Goal: Task Accomplishment & Management: Manage account settings

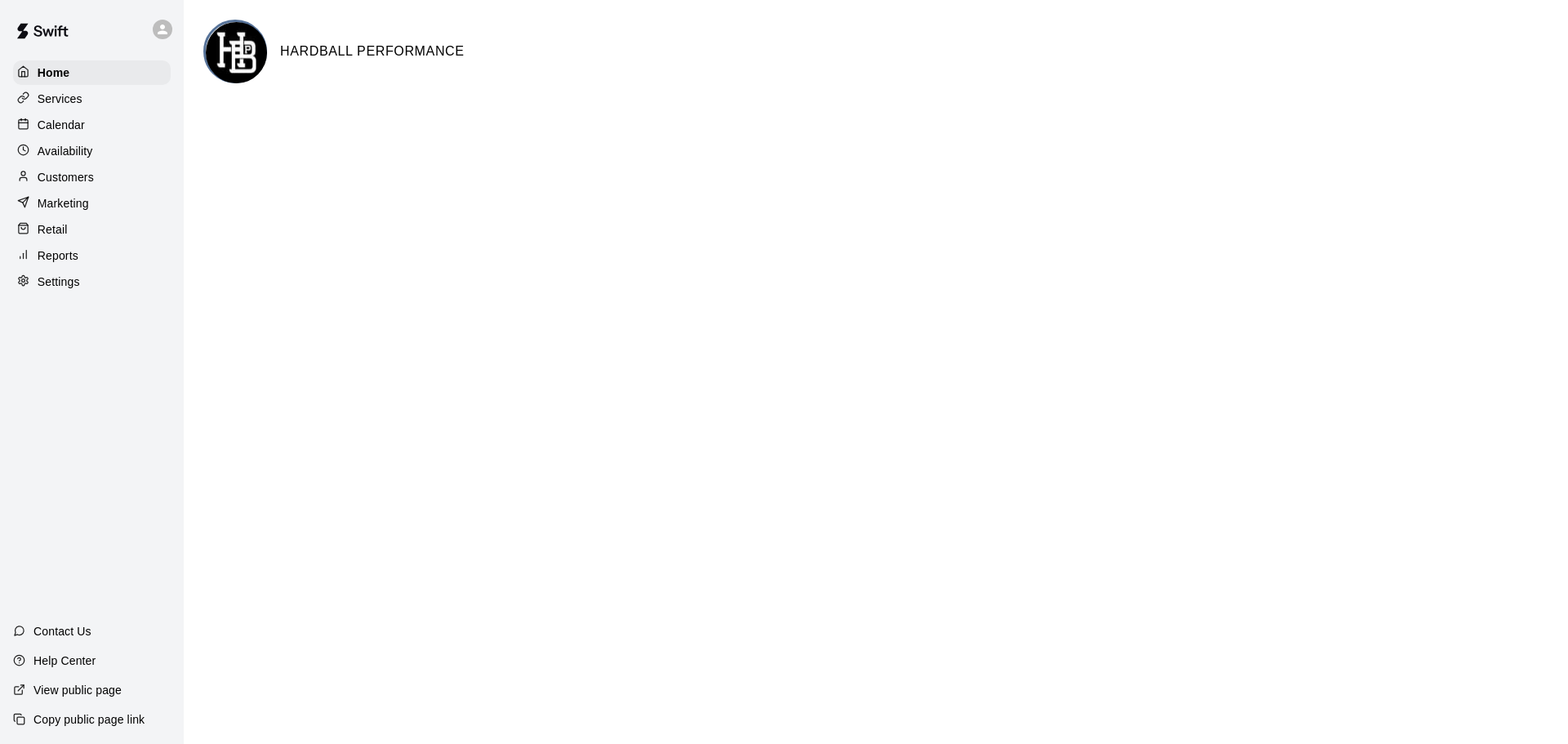
click at [80, 132] on p "Calendar" at bounding box center [61, 125] width 47 height 17
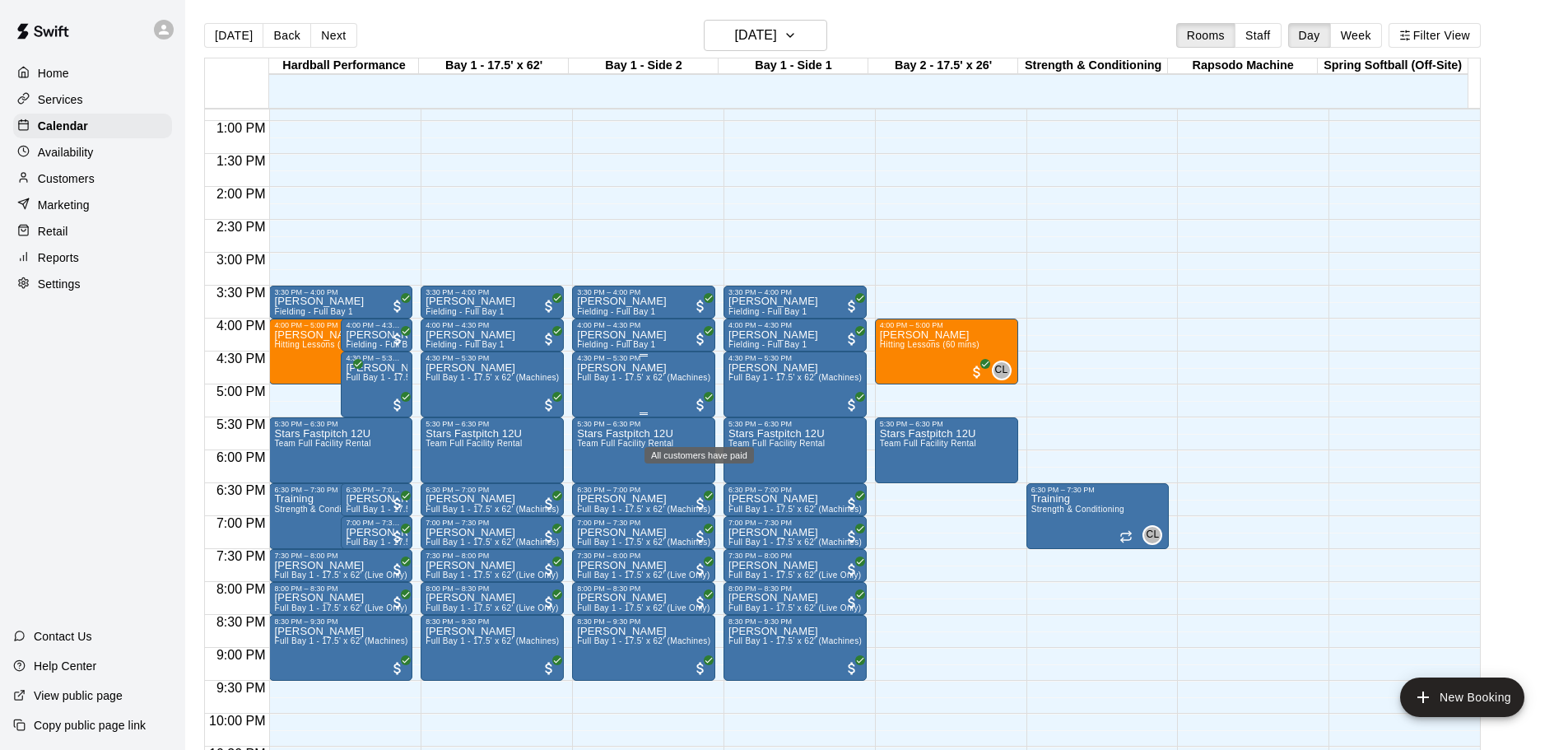
scroll to position [884, 0]
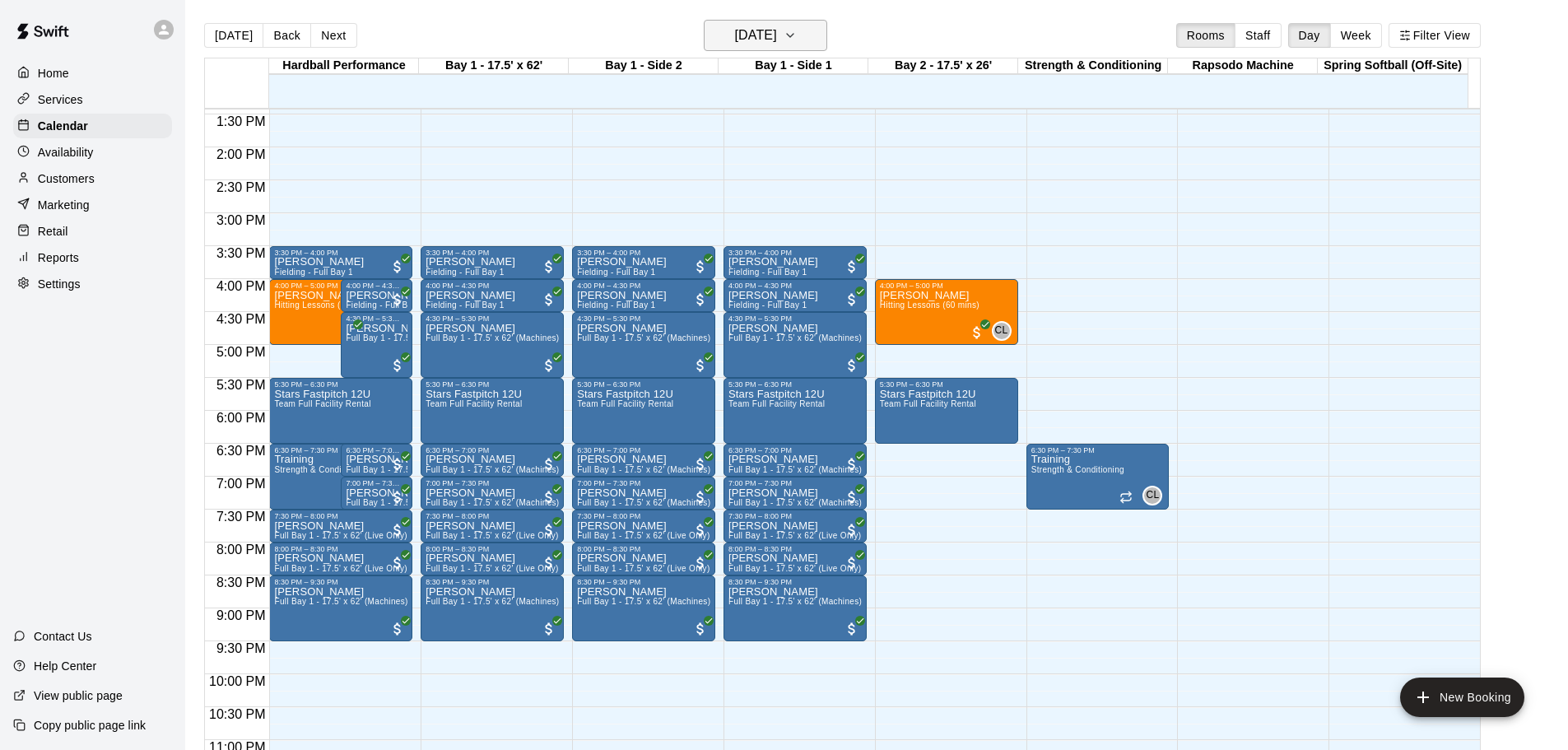
click at [755, 28] on h6 "[DATE]" at bounding box center [756, 36] width 42 height 23
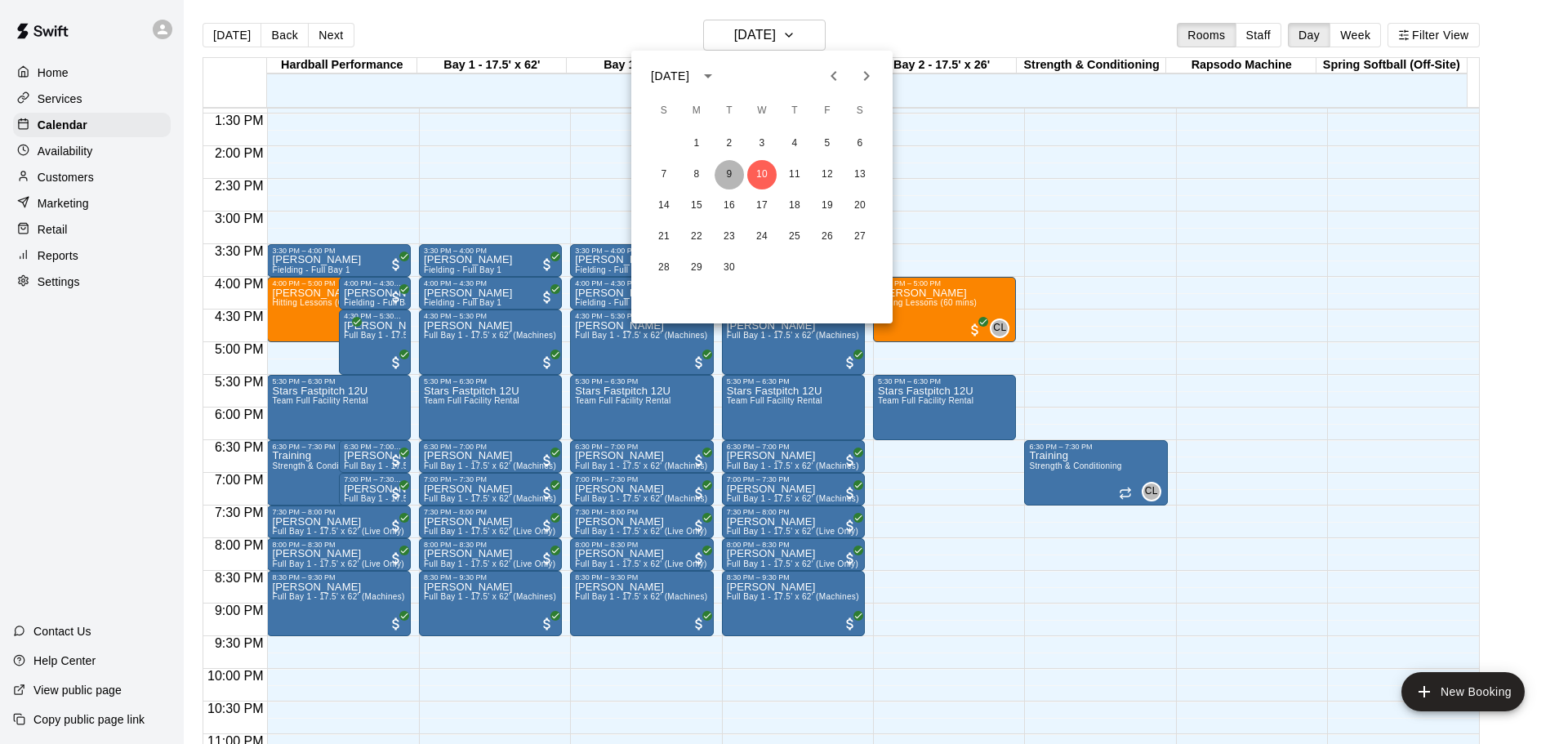
click at [734, 169] on button "9" at bounding box center [728, 174] width 29 height 29
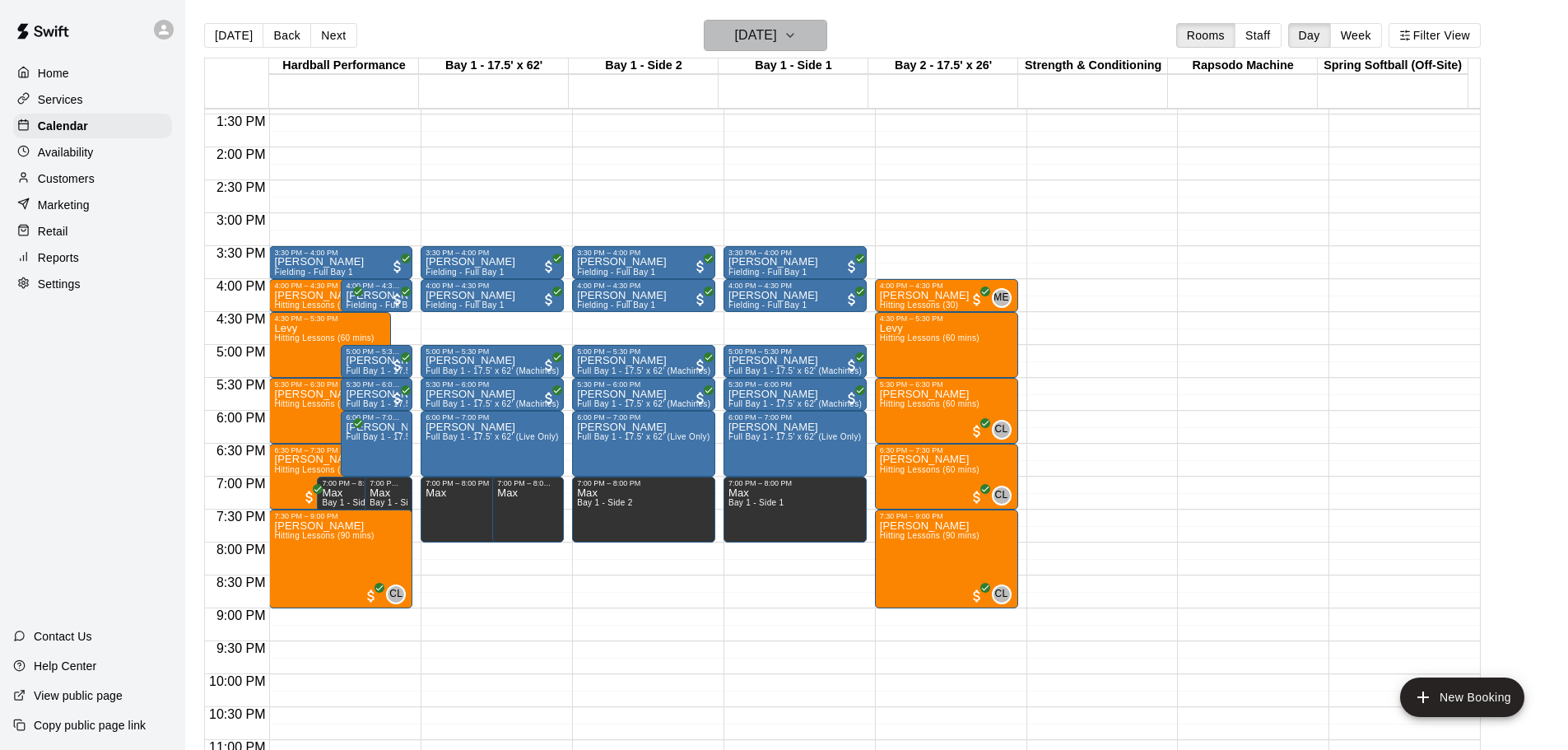
click at [760, 43] on h6 "[DATE]" at bounding box center [756, 36] width 42 height 23
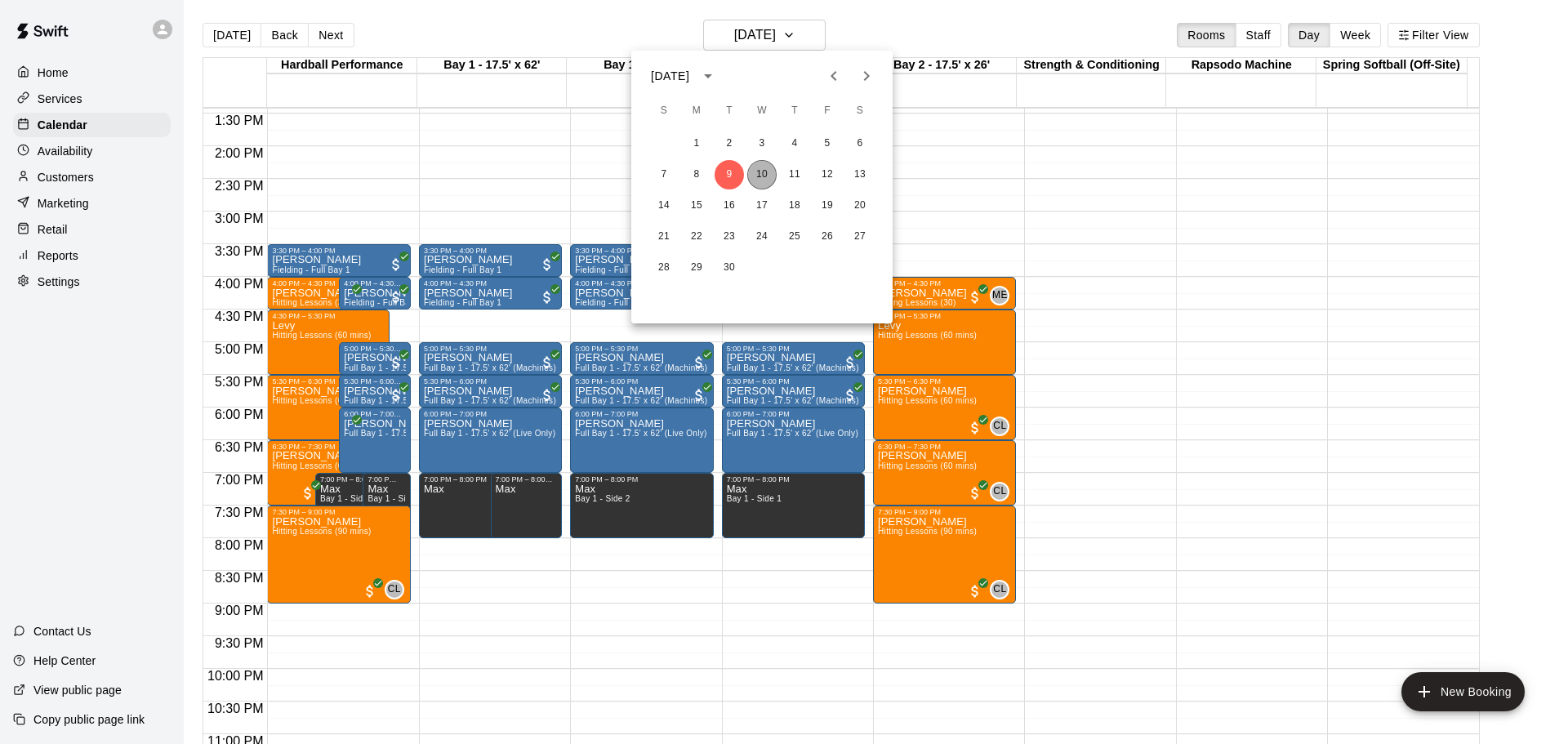
click at [766, 174] on button "10" at bounding box center [762, 174] width 29 height 29
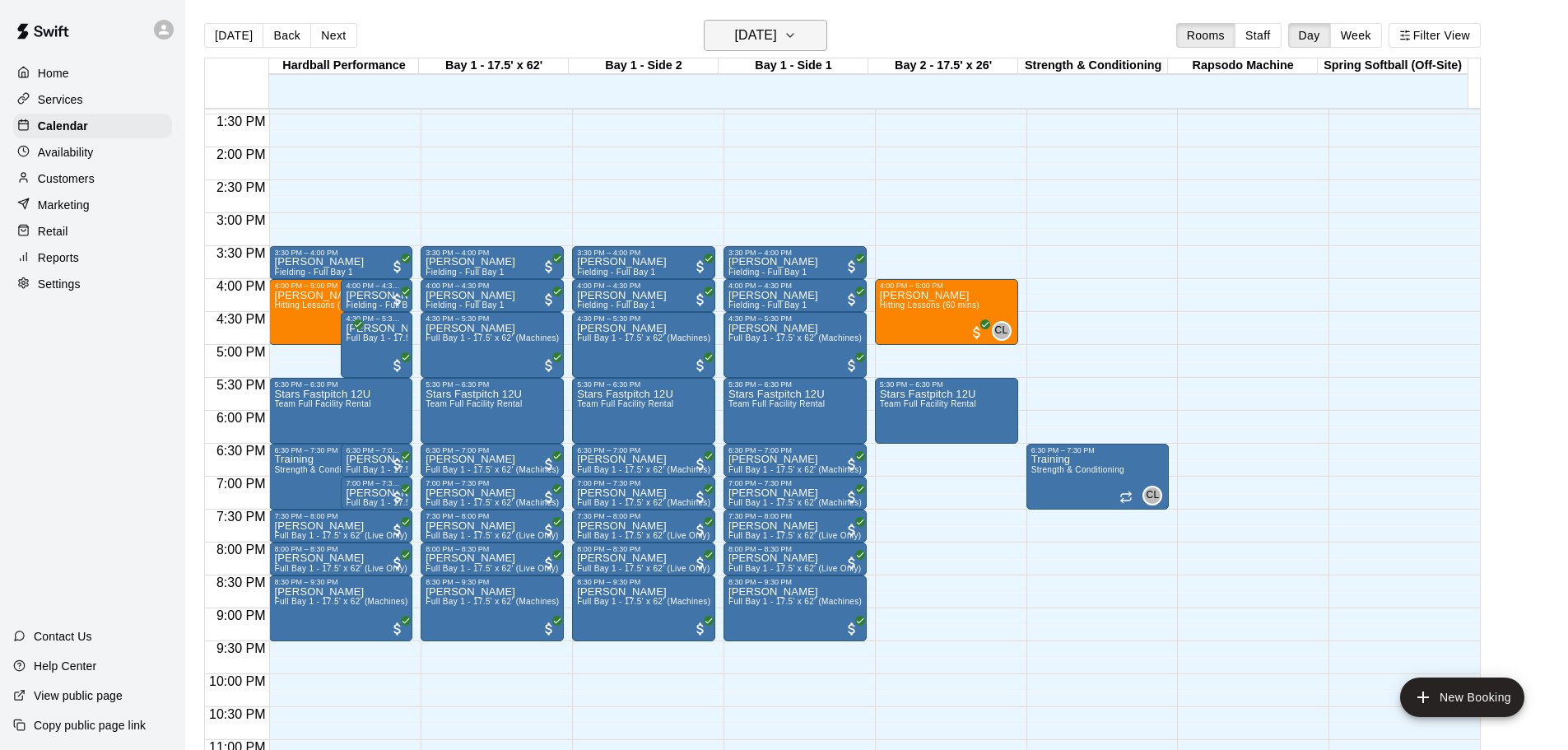
click at [777, 28] on h6 "[DATE]" at bounding box center [756, 36] width 42 height 23
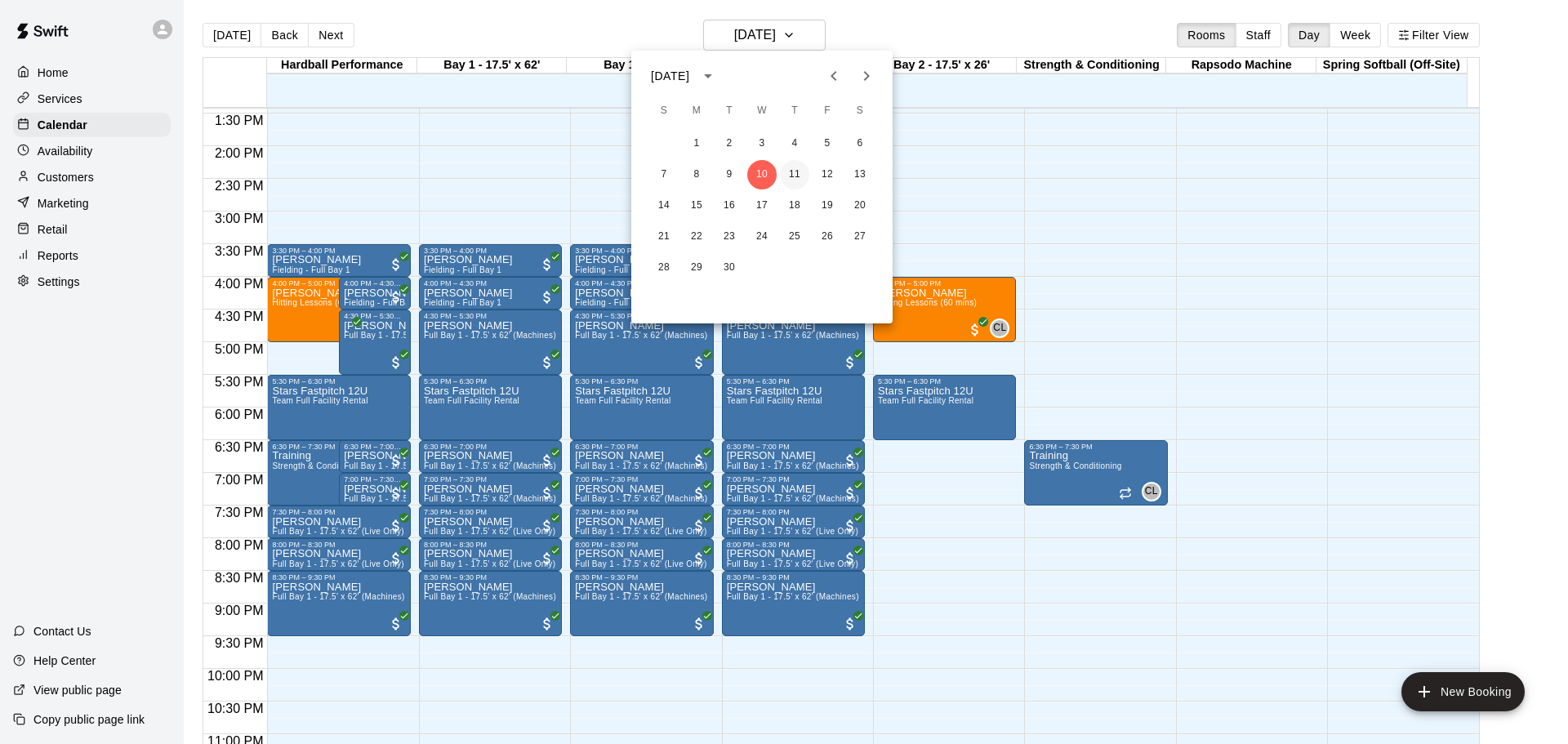
click at [787, 172] on button "11" at bounding box center [794, 174] width 29 height 29
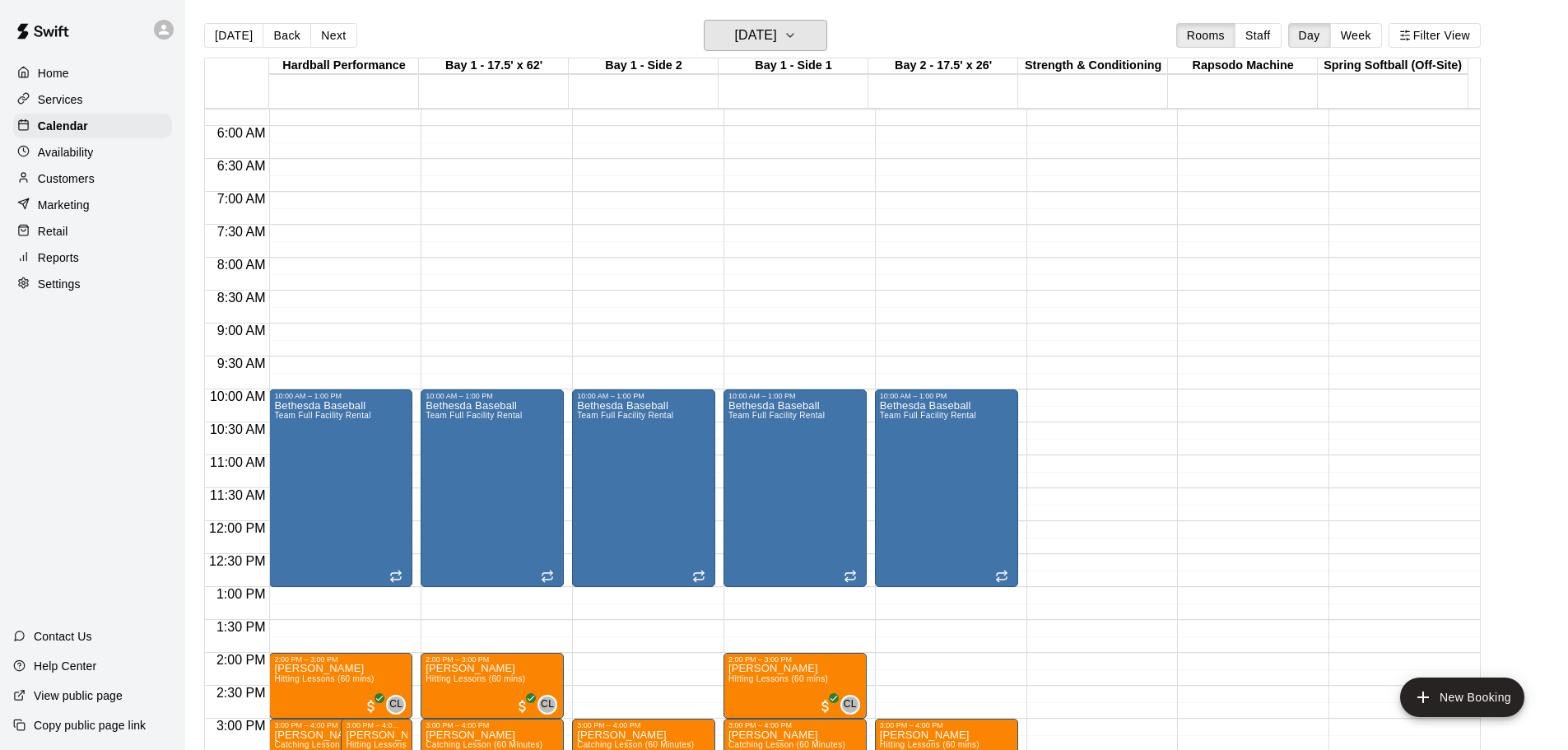
scroll to position [308, 0]
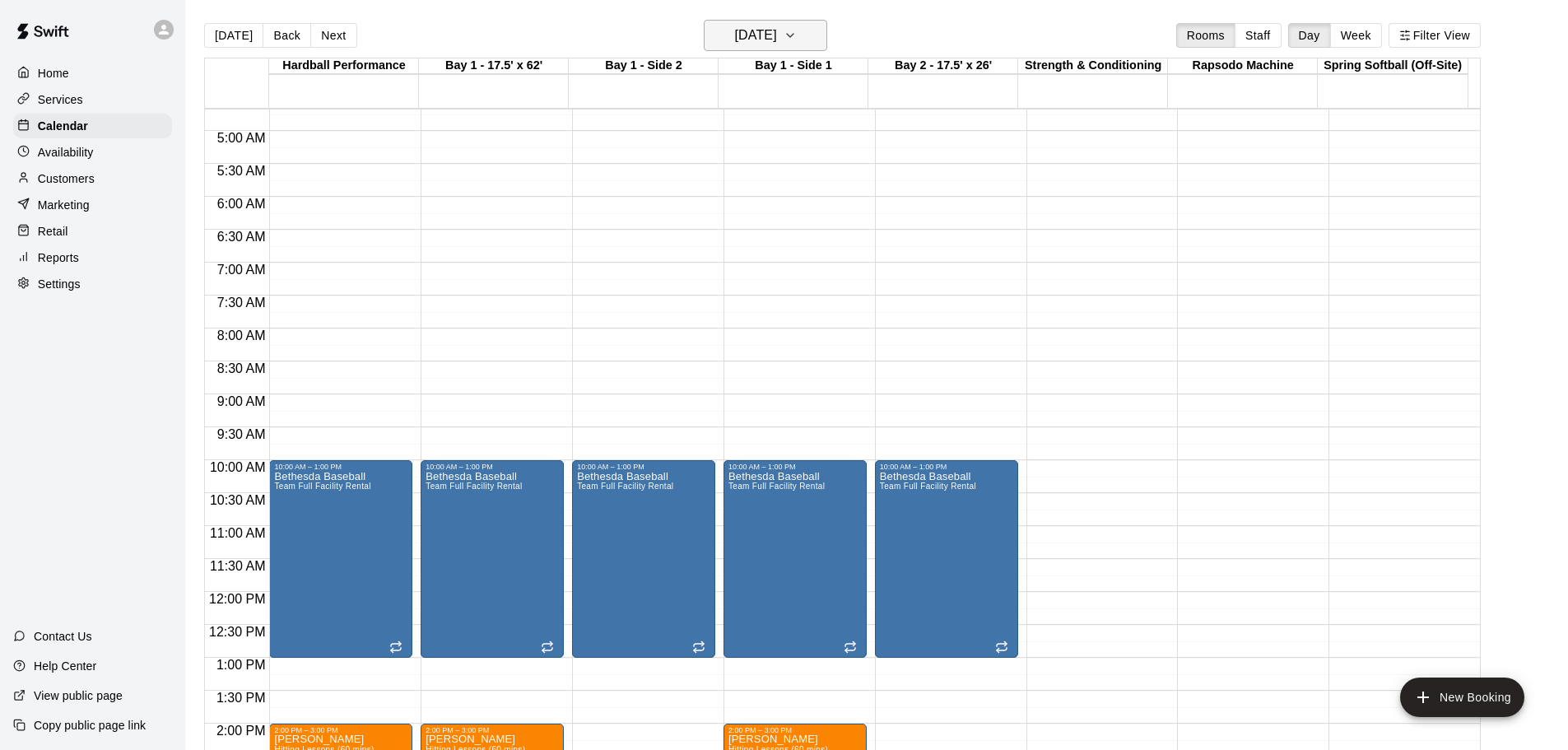
click at [777, 29] on h6 "[DATE]" at bounding box center [756, 36] width 42 height 23
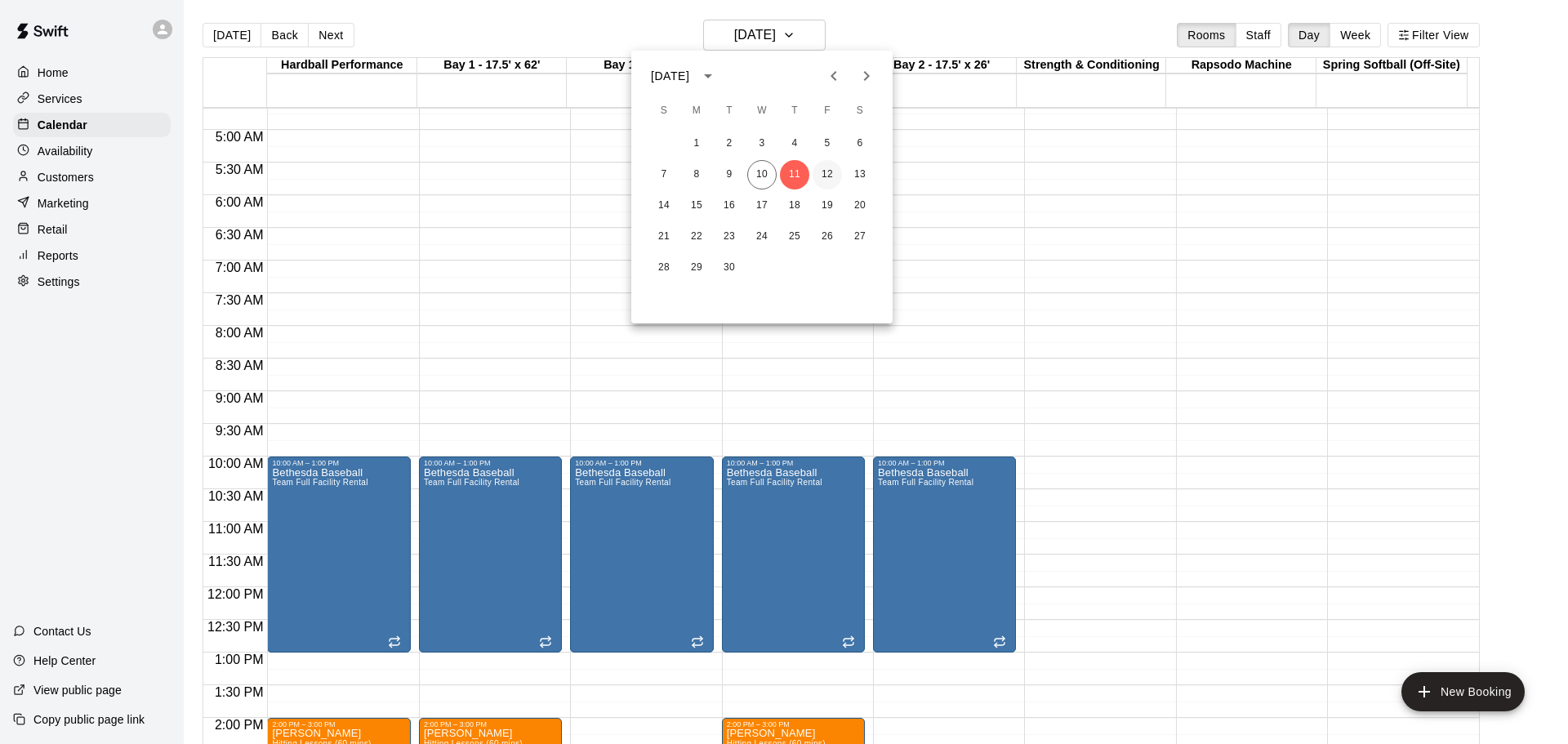
click at [830, 176] on button "12" at bounding box center [826, 174] width 29 height 29
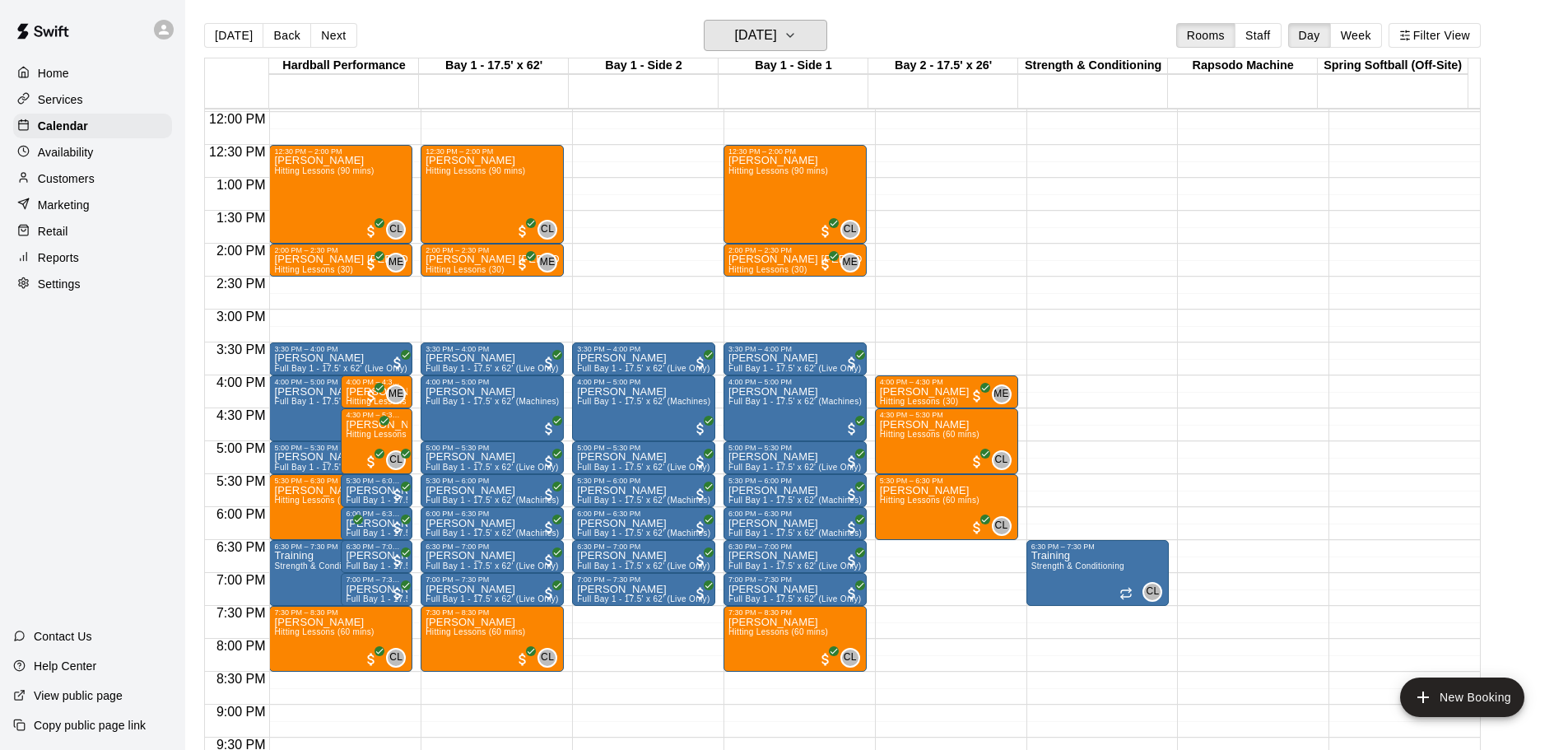
scroll to position [802, 0]
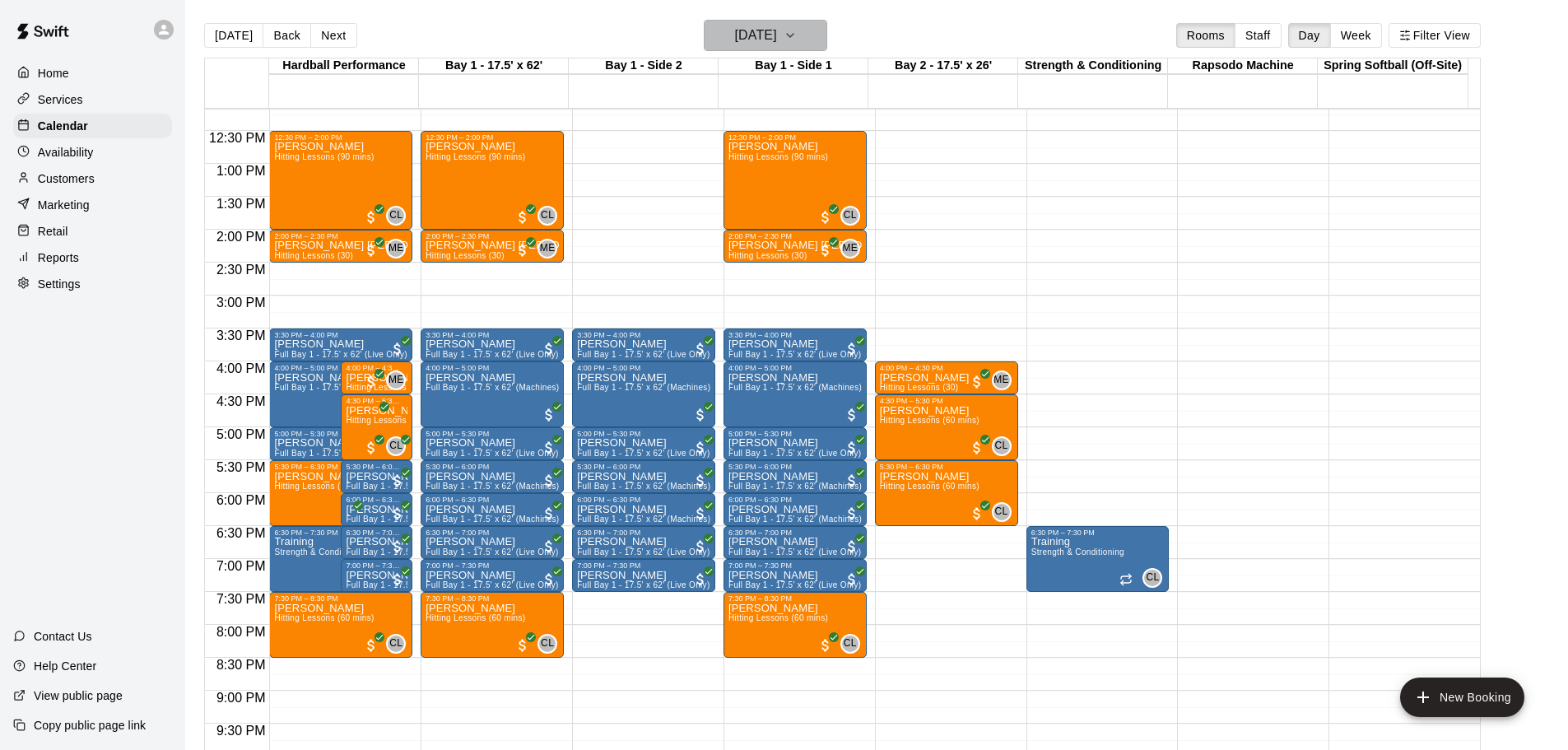
click at [777, 35] on h6 "[DATE]" at bounding box center [756, 36] width 42 height 23
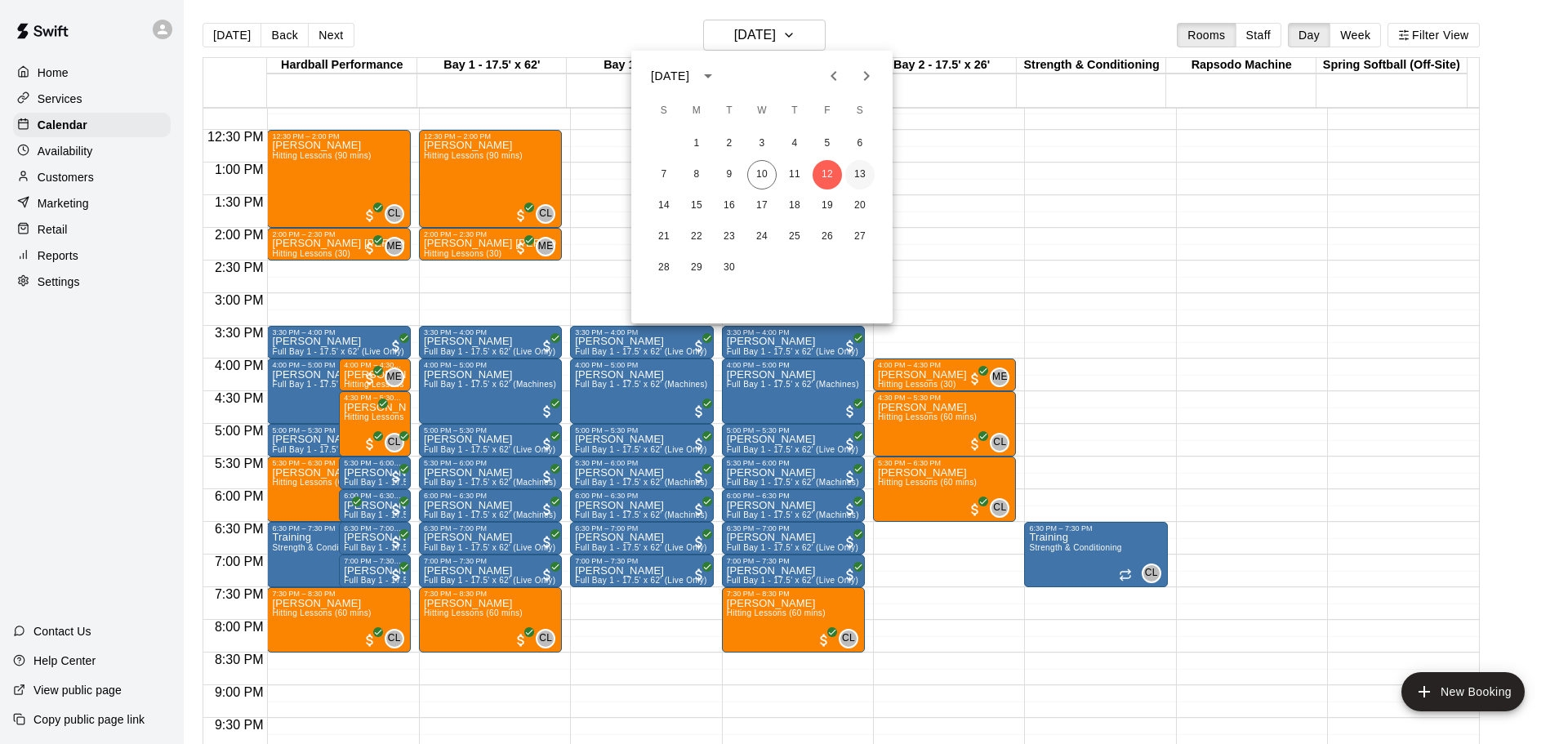
click at [854, 171] on button "13" at bounding box center [859, 174] width 29 height 29
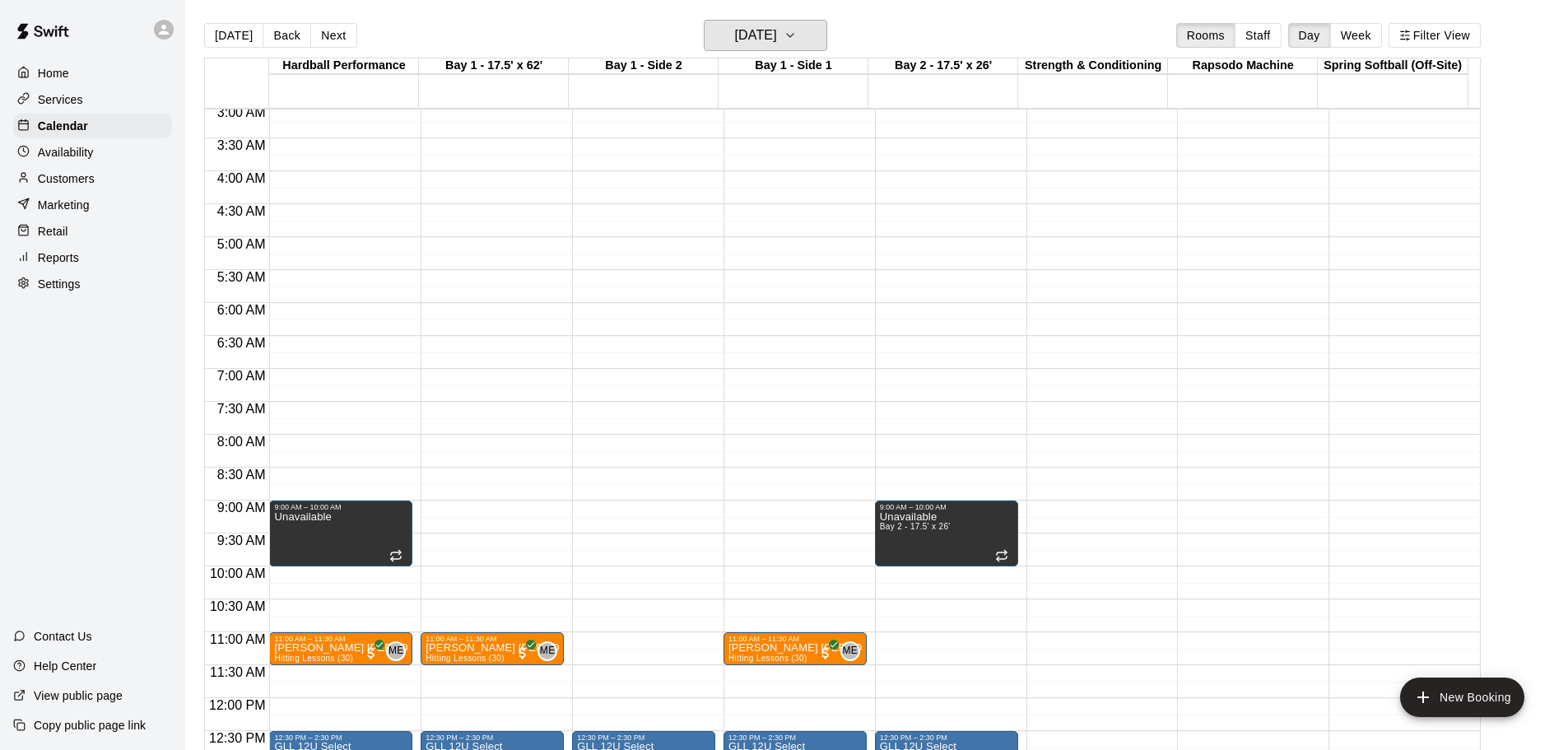
scroll to position [0, 0]
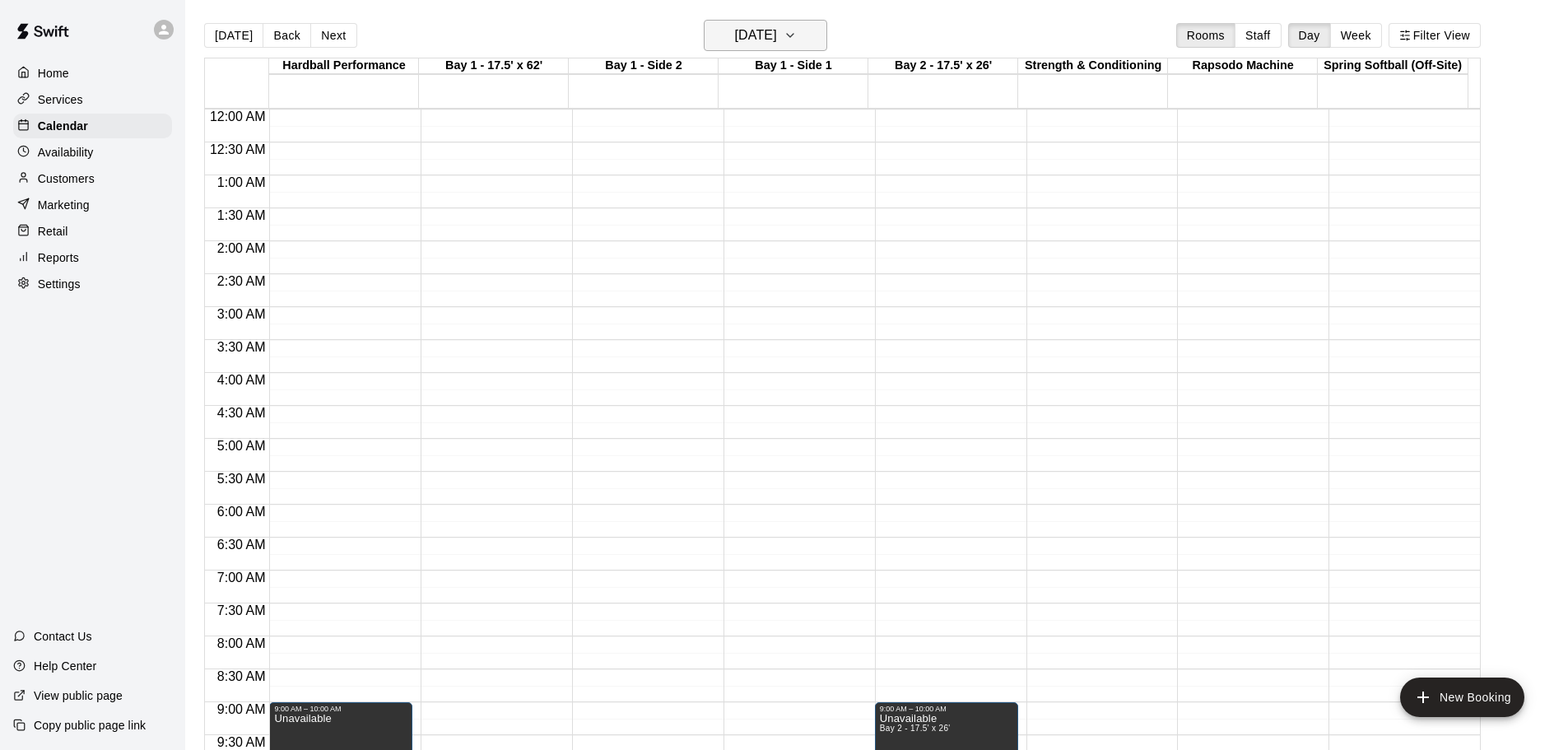
click at [777, 28] on h6 "[DATE]" at bounding box center [756, 36] width 42 height 23
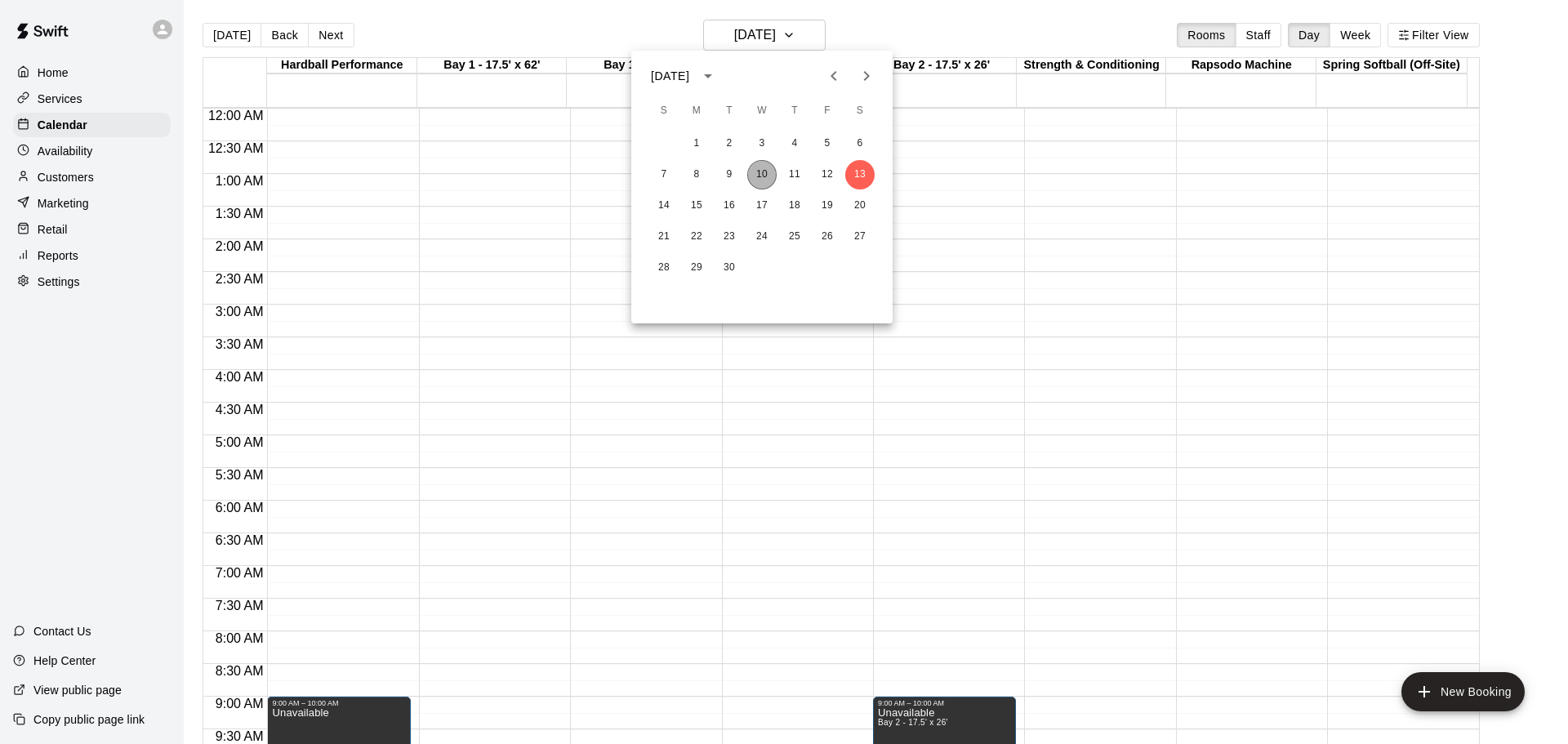
click at [764, 173] on button "10" at bounding box center [762, 174] width 29 height 29
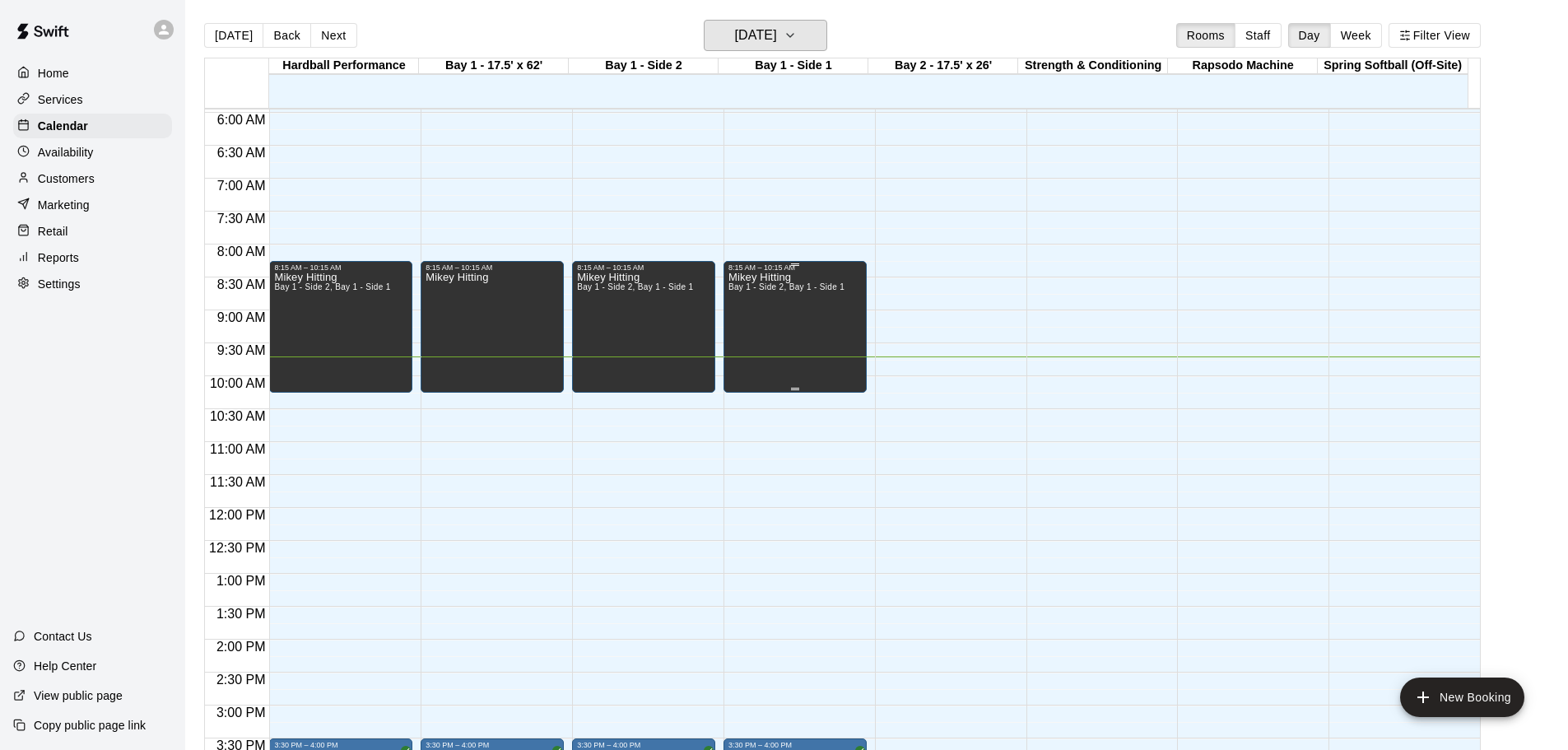
scroll to position [329, 0]
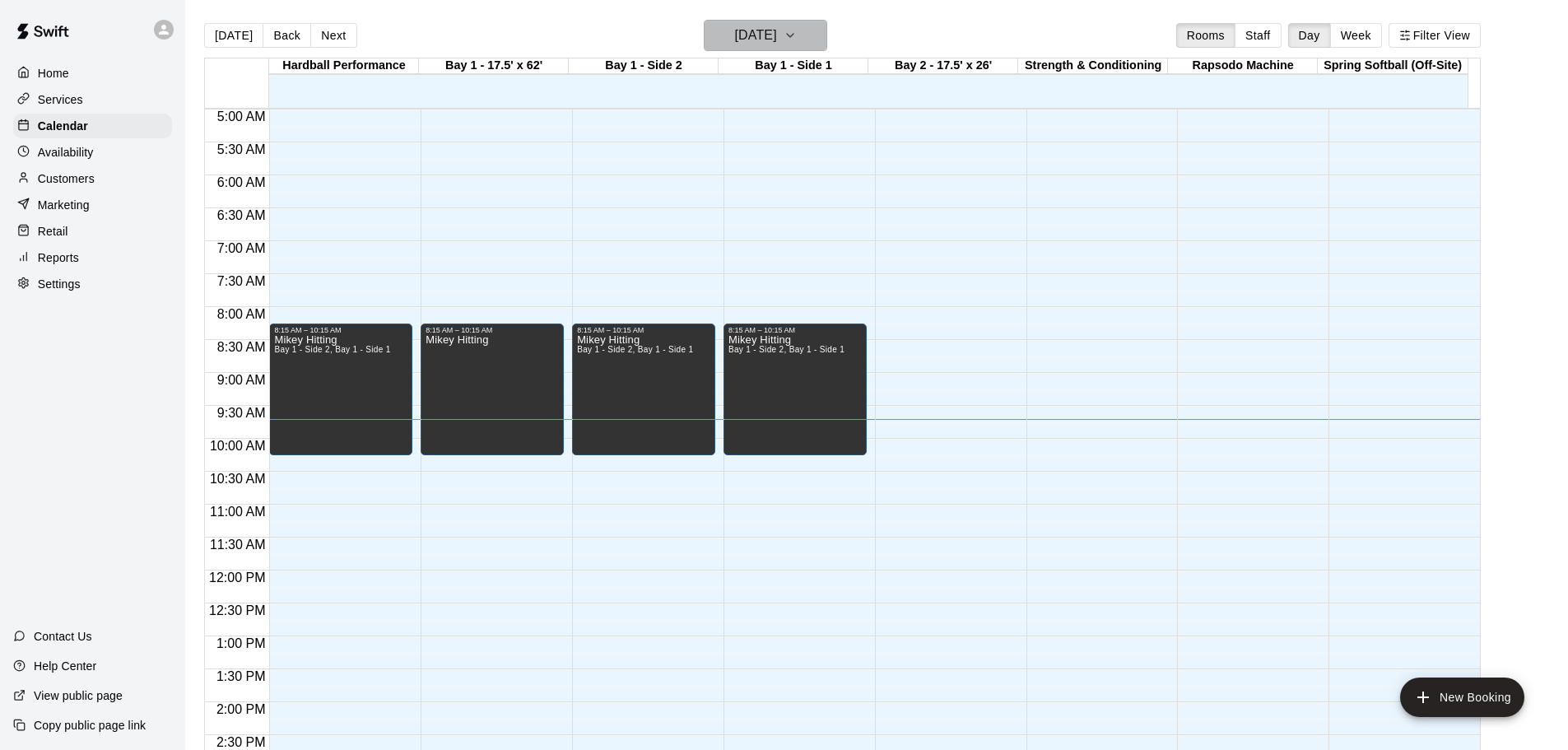
click at [777, 35] on h6 "[DATE]" at bounding box center [756, 36] width 42 height 23
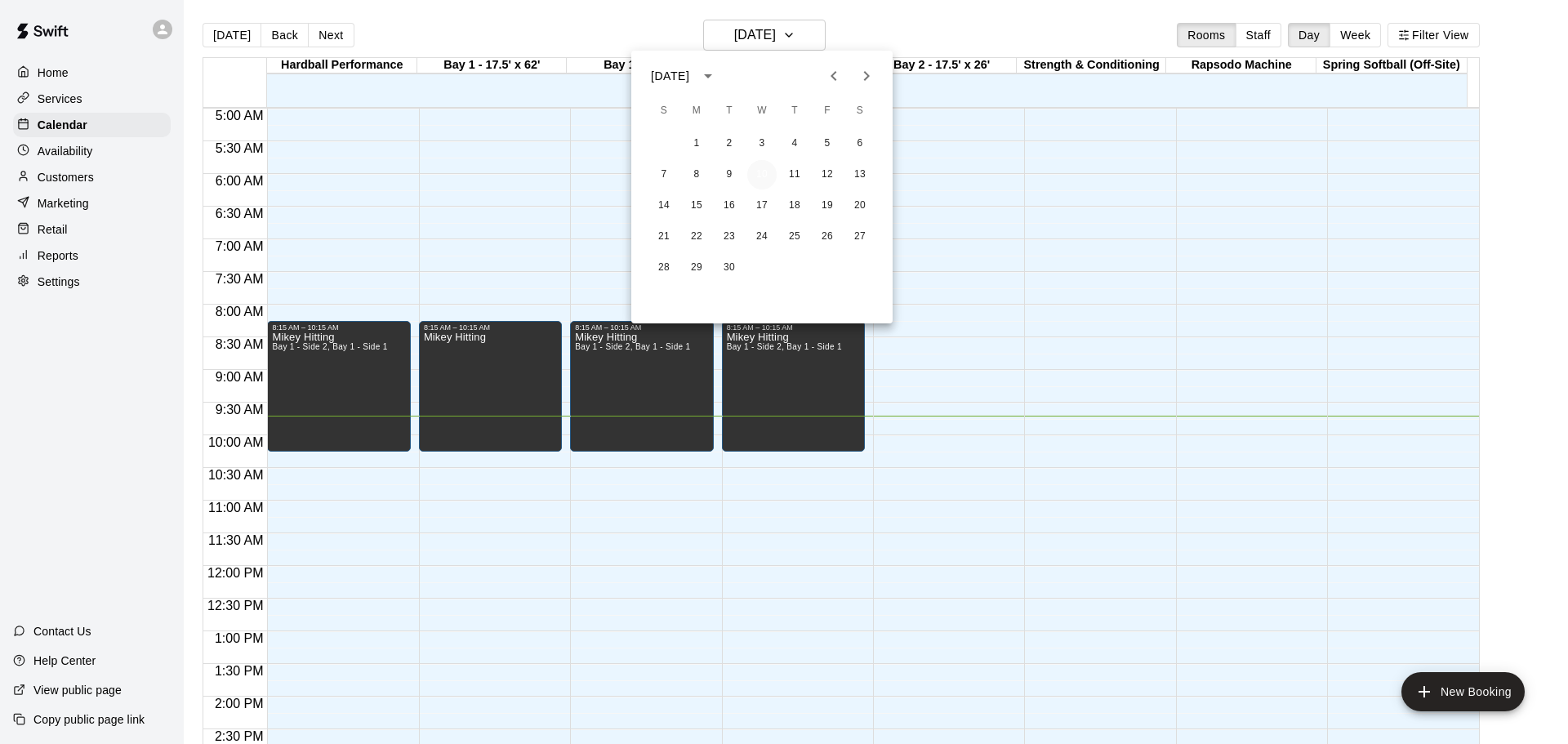
click at [756, 178] on button "10" at bounding box center [762, 174] width 29 height 29
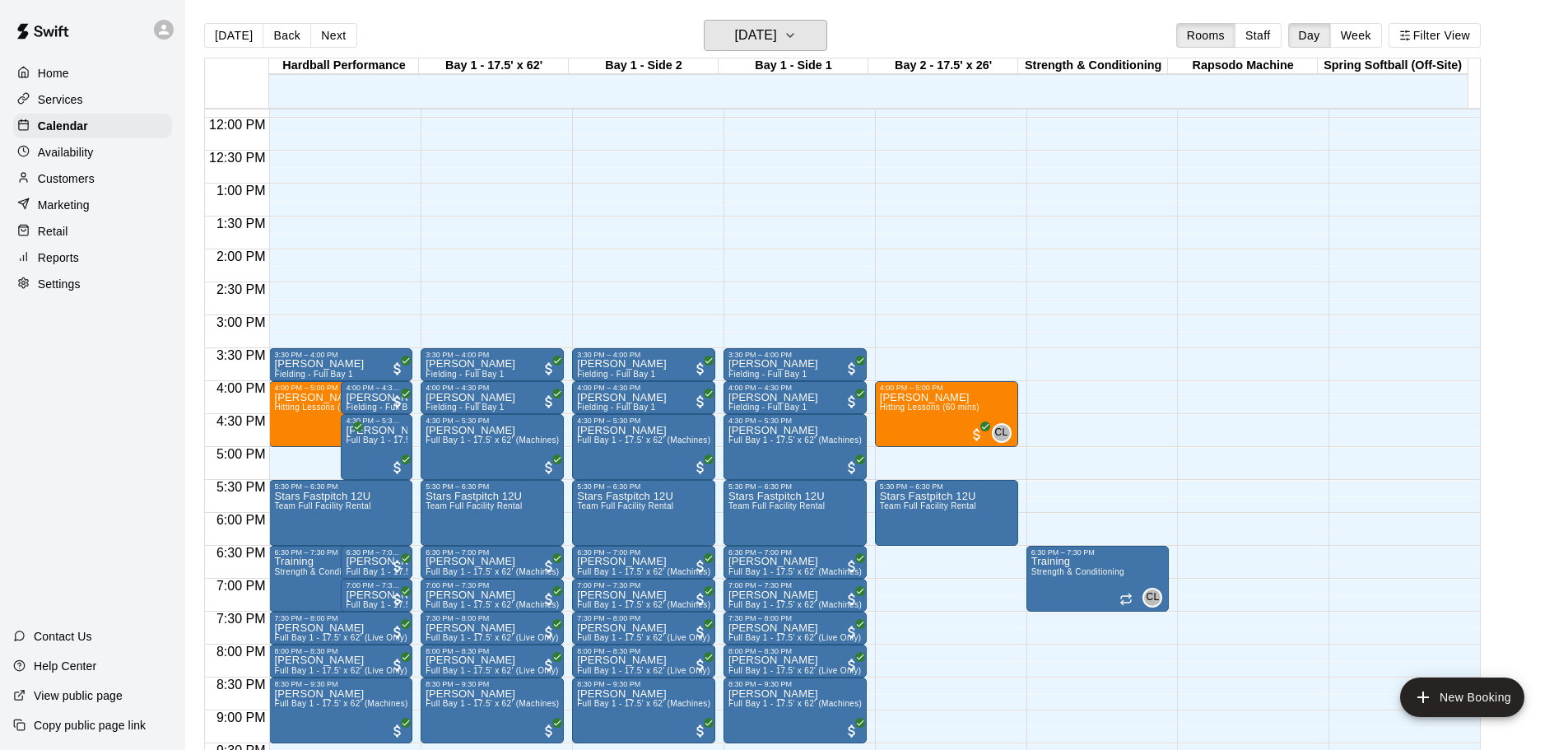
scroll to position [823, 0]
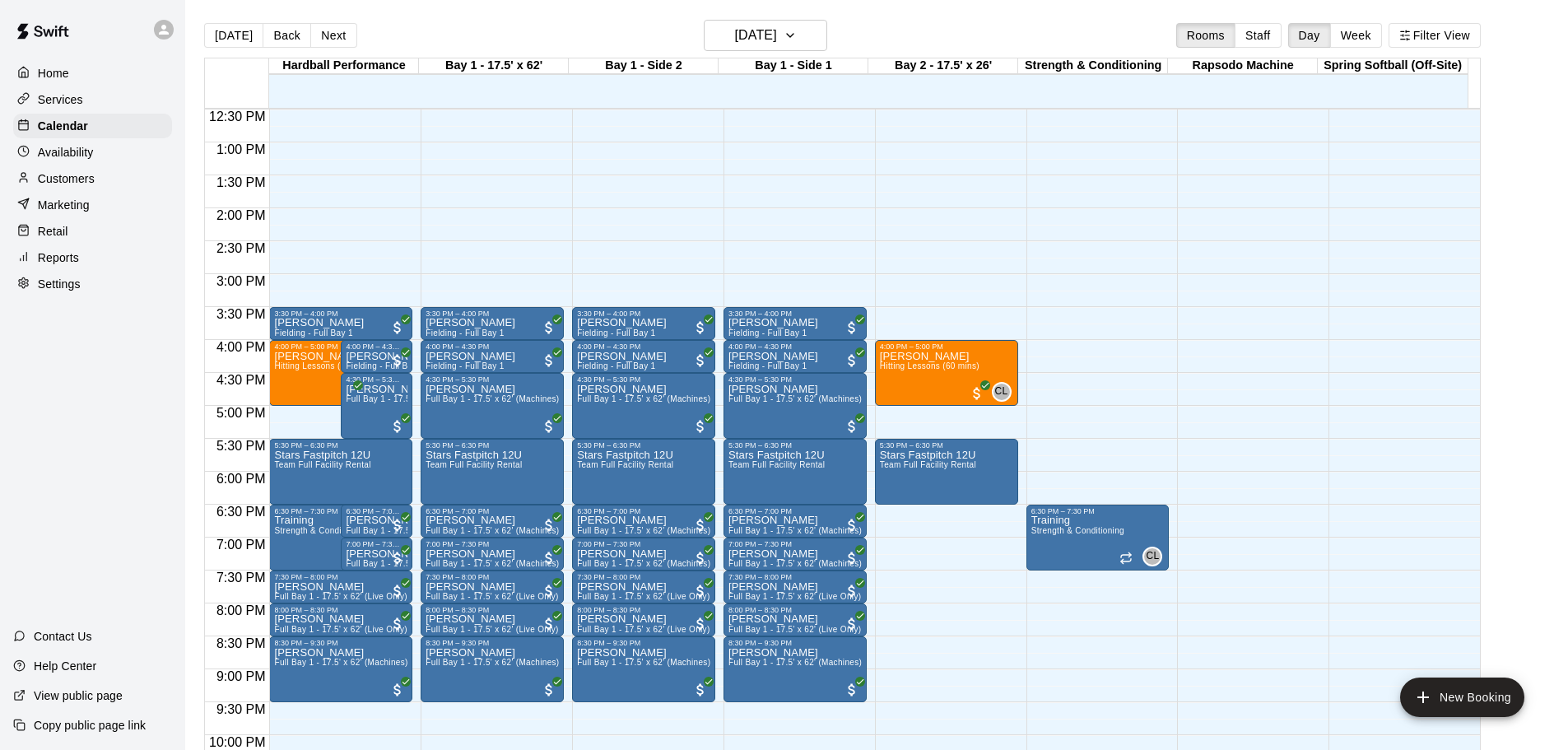
click at [96, 68] on div "Home" at bounding box center [93, 74] width 159 height 25
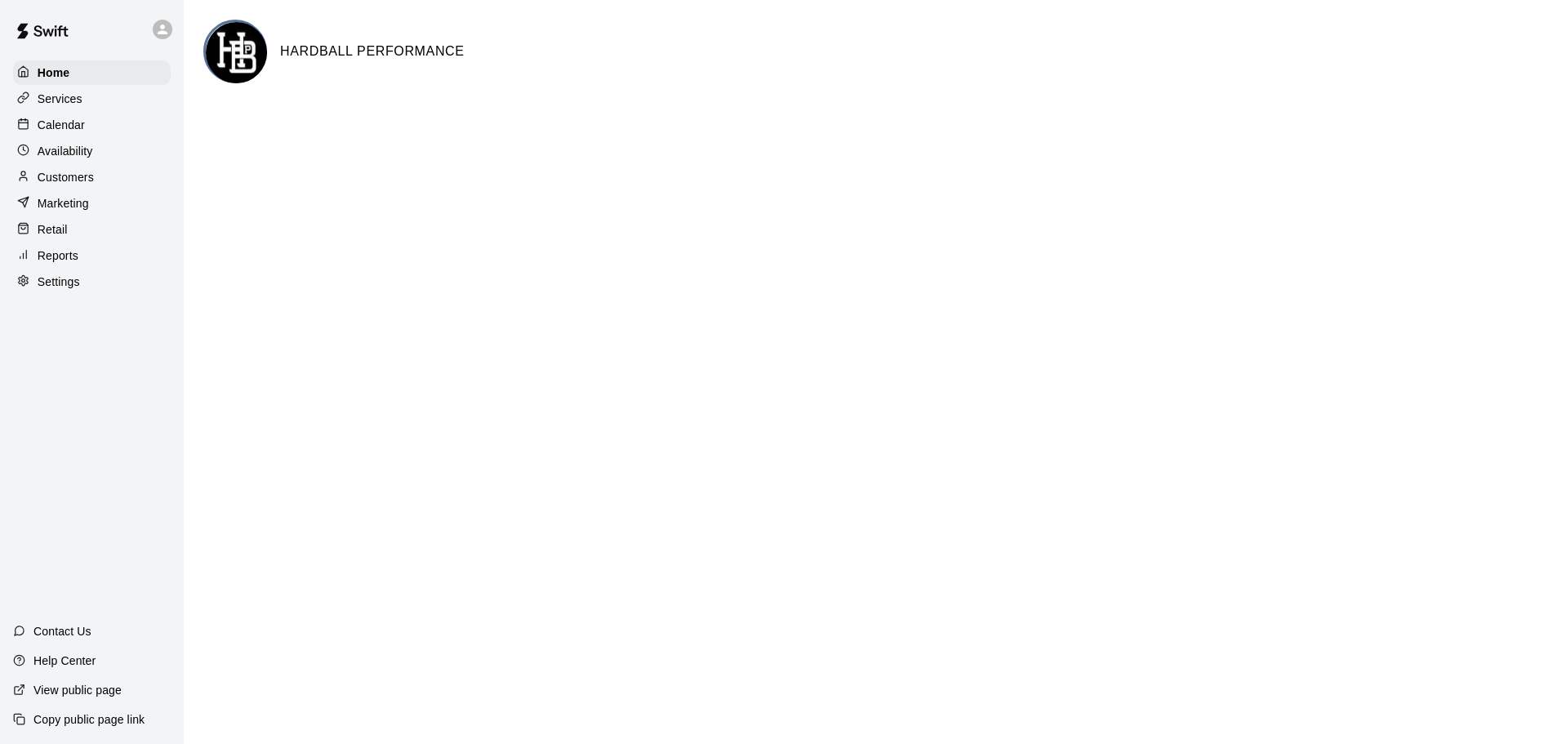
click at [801, 130] on html "Home Services Calendar Availability Customers Marketing Retail Reports Settings…" at bounding box center [784, 65] width 1568 height 130
click at [687, 130] on html "Home Services Calendar Availability Customers Marketing Retail Reports Settings…" at bounding box center [784, 65] width 1568 height 130
click at [90, 122] on div "Calendar" at bounding box center [92, 125] width 158 height 25
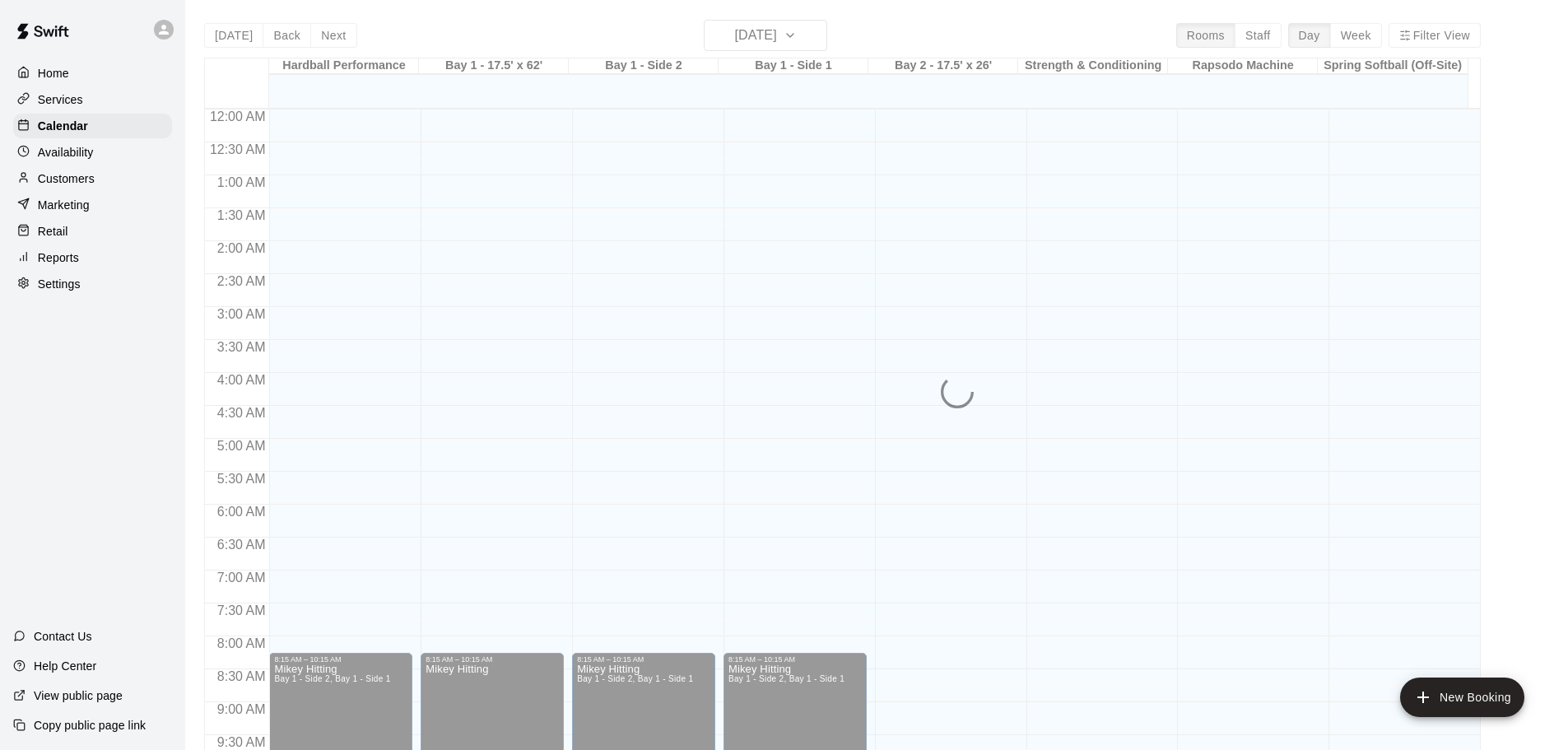
scroll to position [643, 0]
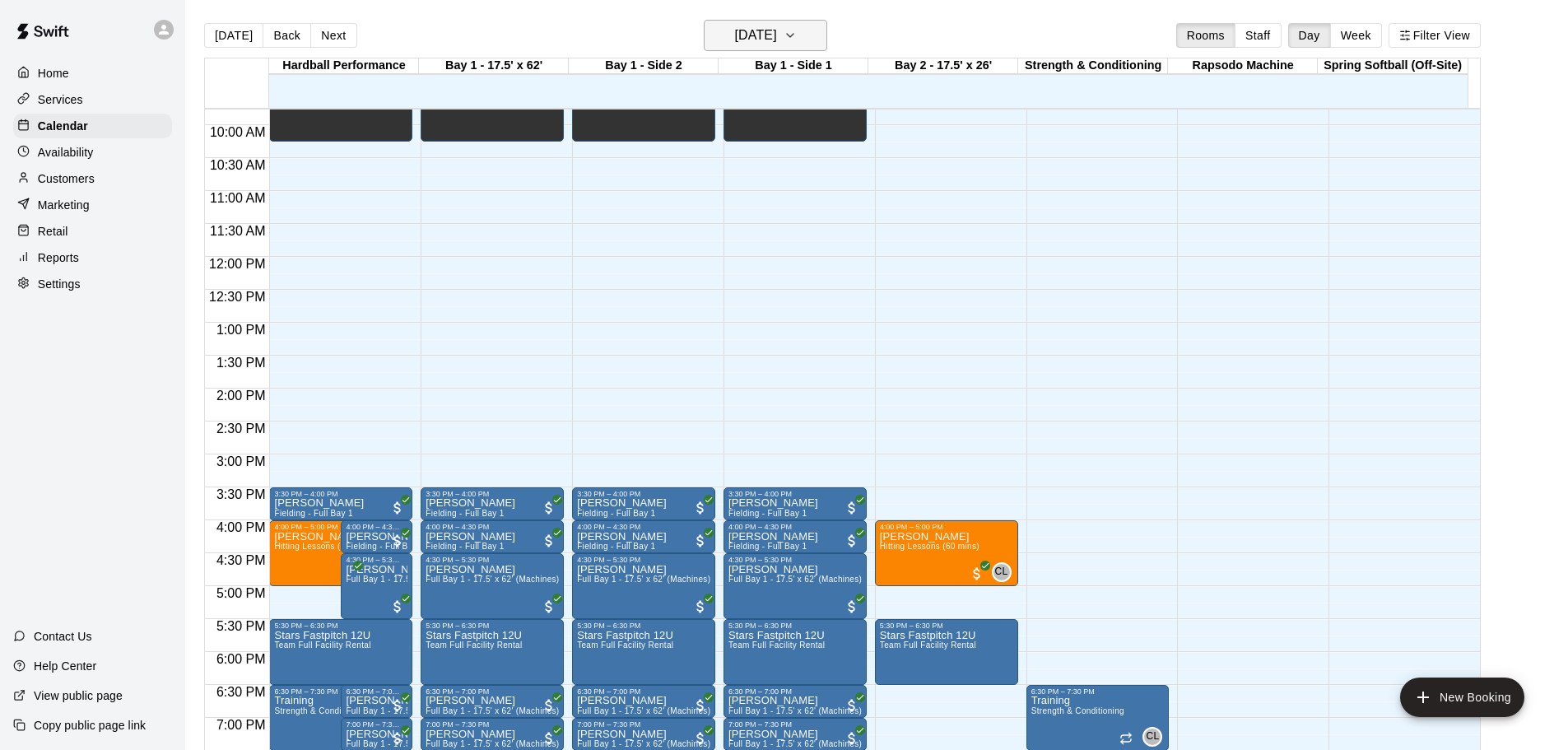
click at [797, 27] on icon "button" at bounding box center [790, 36] width 13 height 20
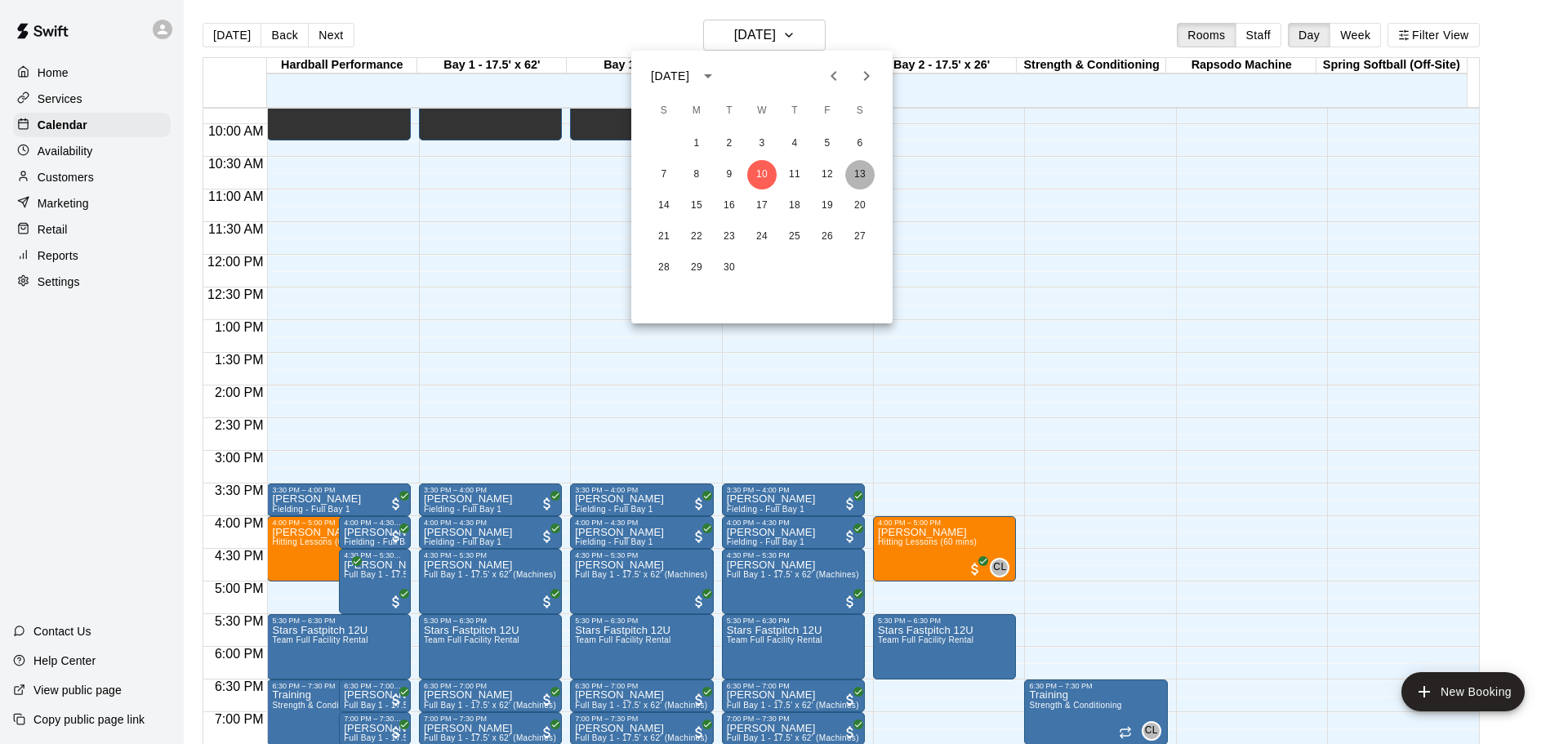
click at [856, 175] on button "13" at bounding box center [859, 174] width 29 height 29
